Goal: Entertainment & Leisure: Consume media (video, audio)

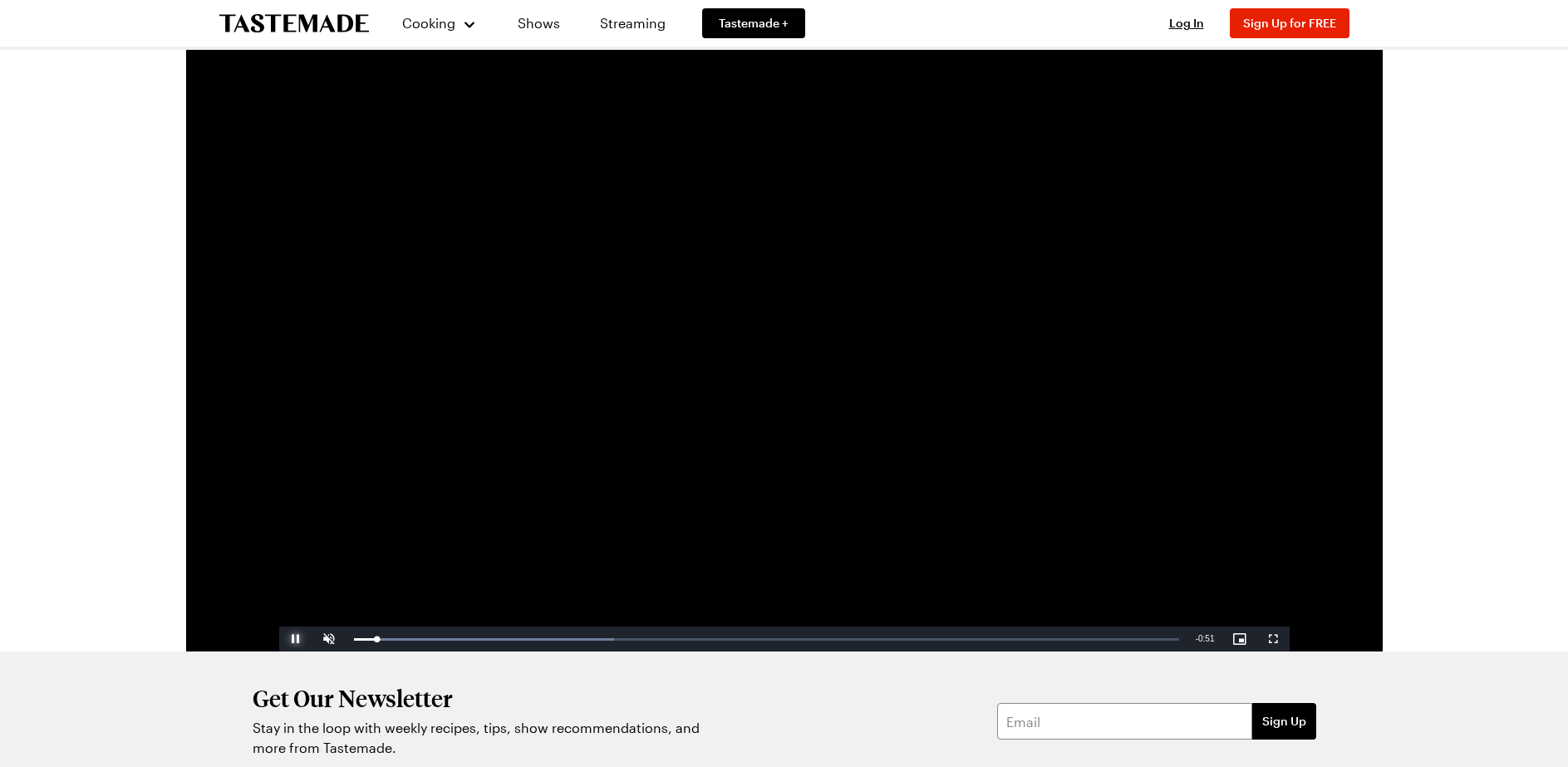
click at [291, 639] on span "Video Player" at bounding box center [295, 639] width 33 height 0
